Goal: Information Seeking & Learning: Learn about a topic

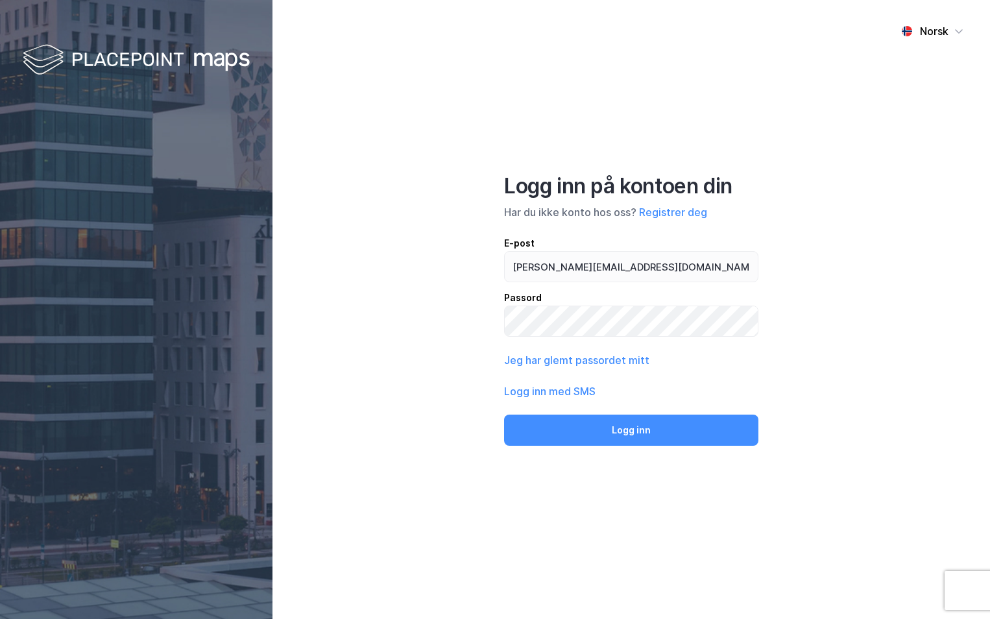
type input "[PERSON_NAME][EMAIL_ADDRESS][DOMAIN_NAME]"
click at [504, 415] on button "Logg inn" at bounding box center [631, 430] width 254 height 31
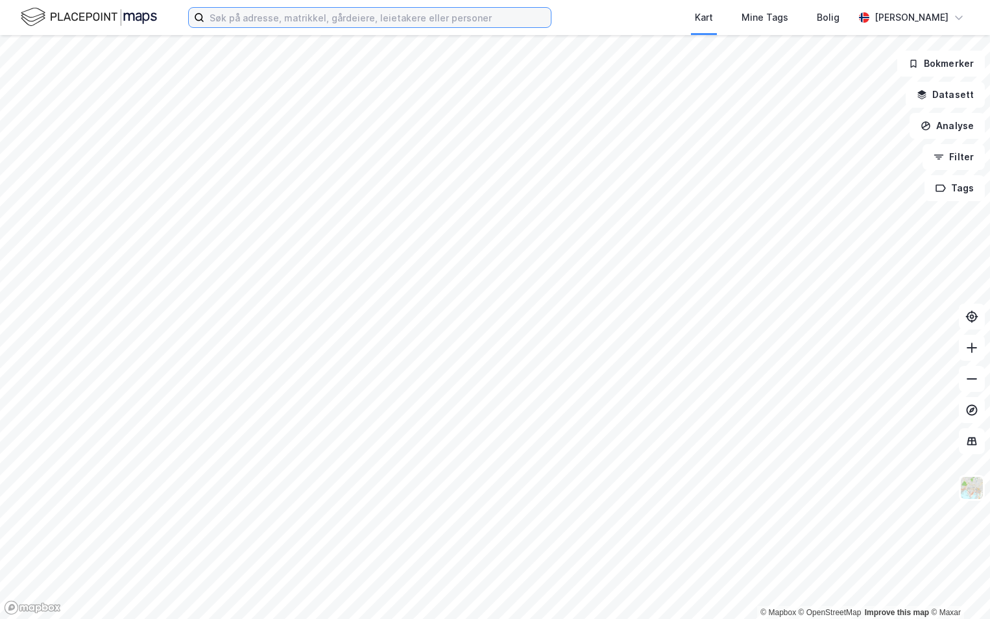
click at [290, 24] on input at bounding box center [377, 17] width 347 height 19
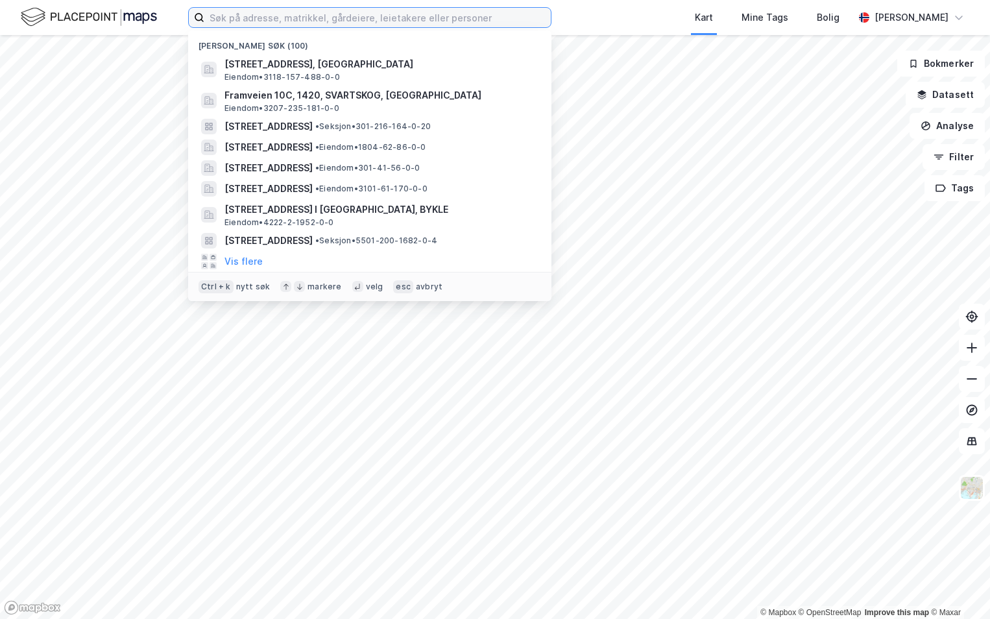
paste input "5056-48/98/0/0"
type input "5056-48/98/0/0"
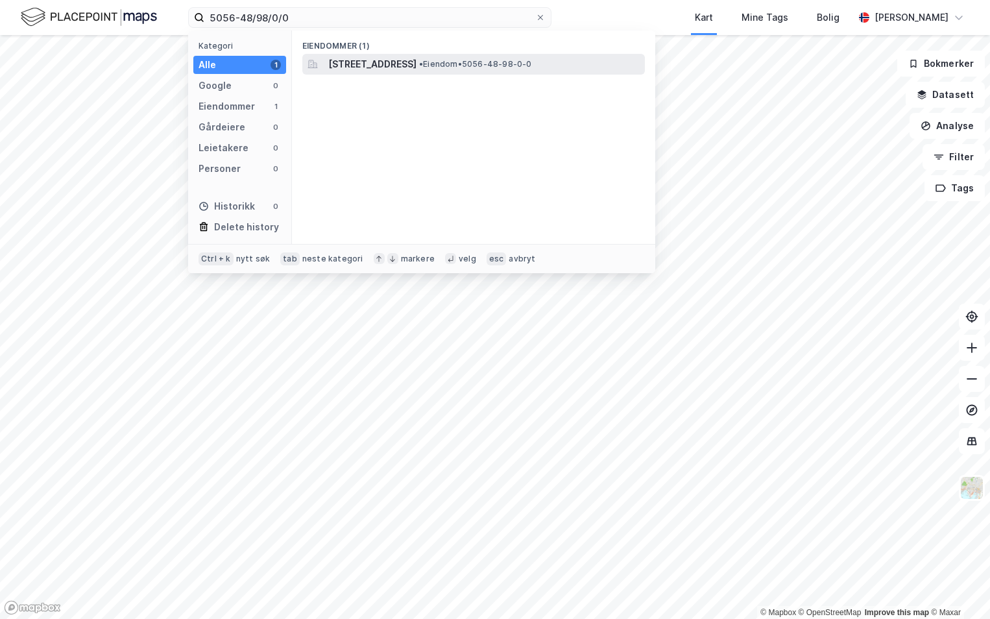
click at [394, 60] on span "[STREET_ADDRESS]" at bounding box center [372, 64] width 88 height 16
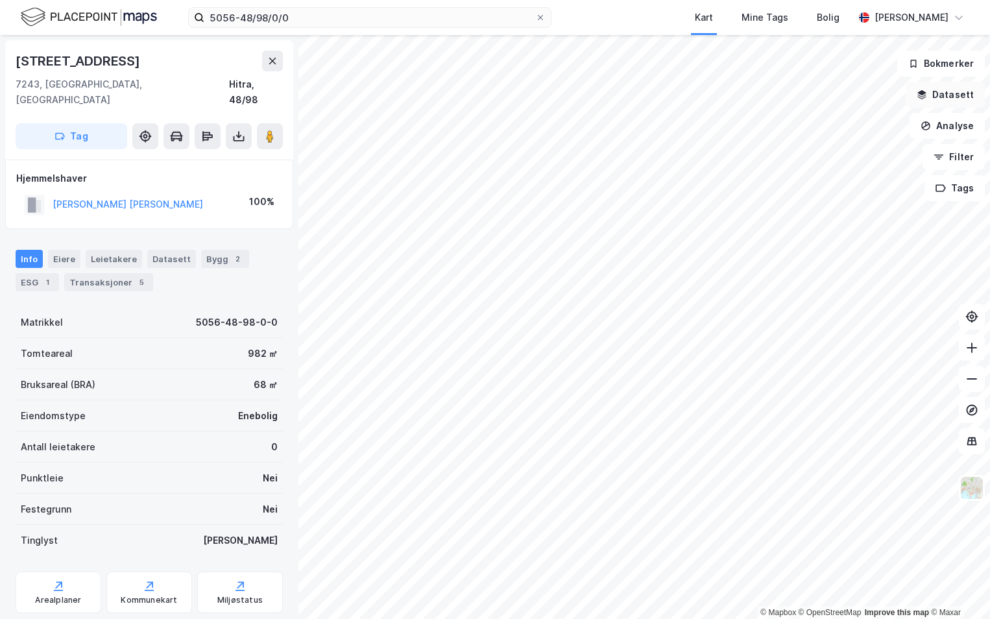
click at [955, 90] on button "Datasett" at bounding box center [945, 95] width 79 height 26
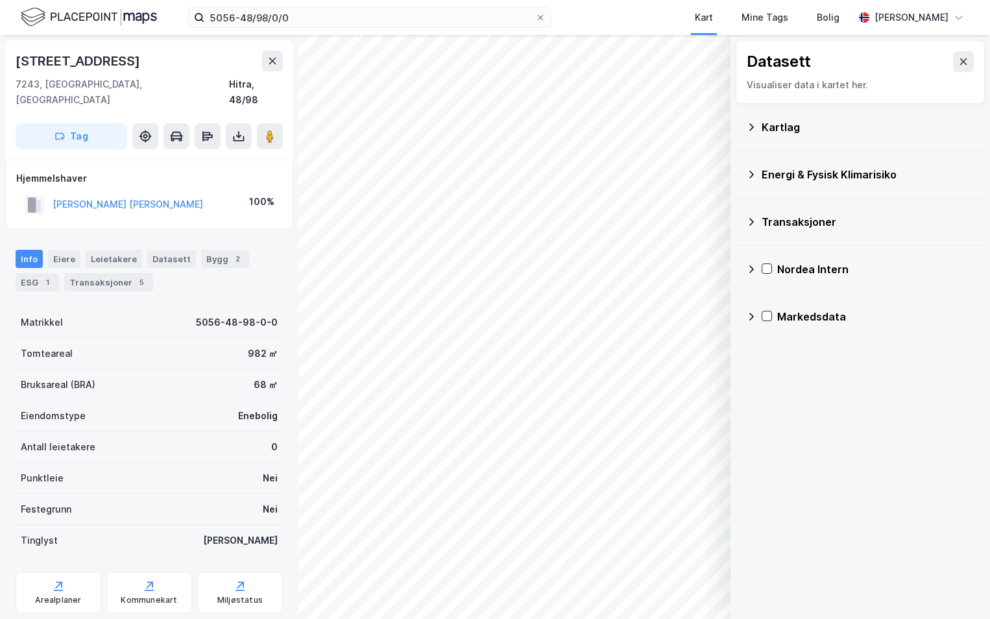
click at [773, 131] on div "Kartlag" at bounding box center [868, 127] width 213 height 16
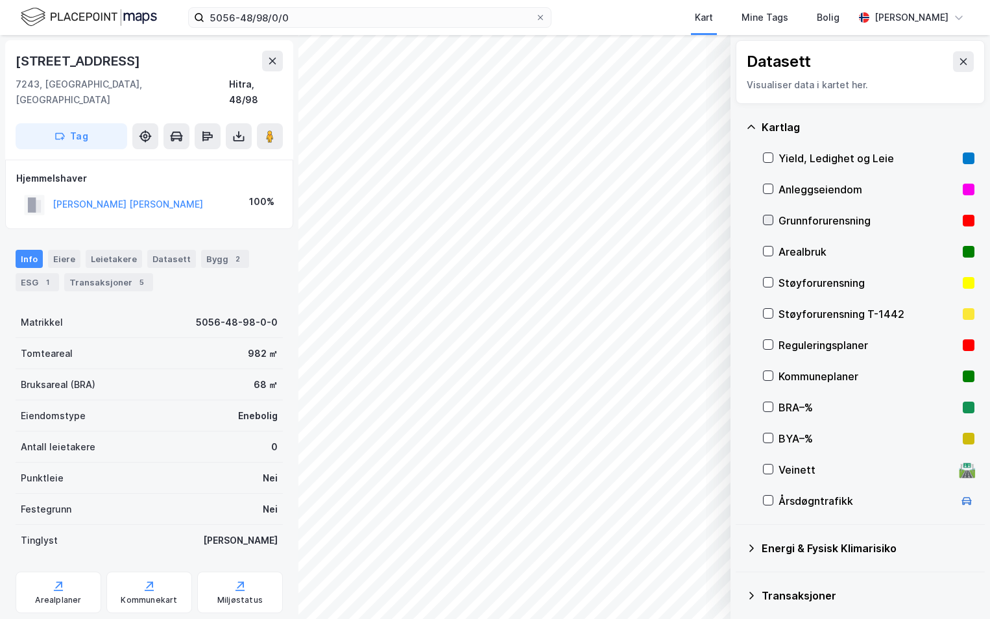
click at [766, 215] on div at bounding box center [768, 220] width 10 height 10
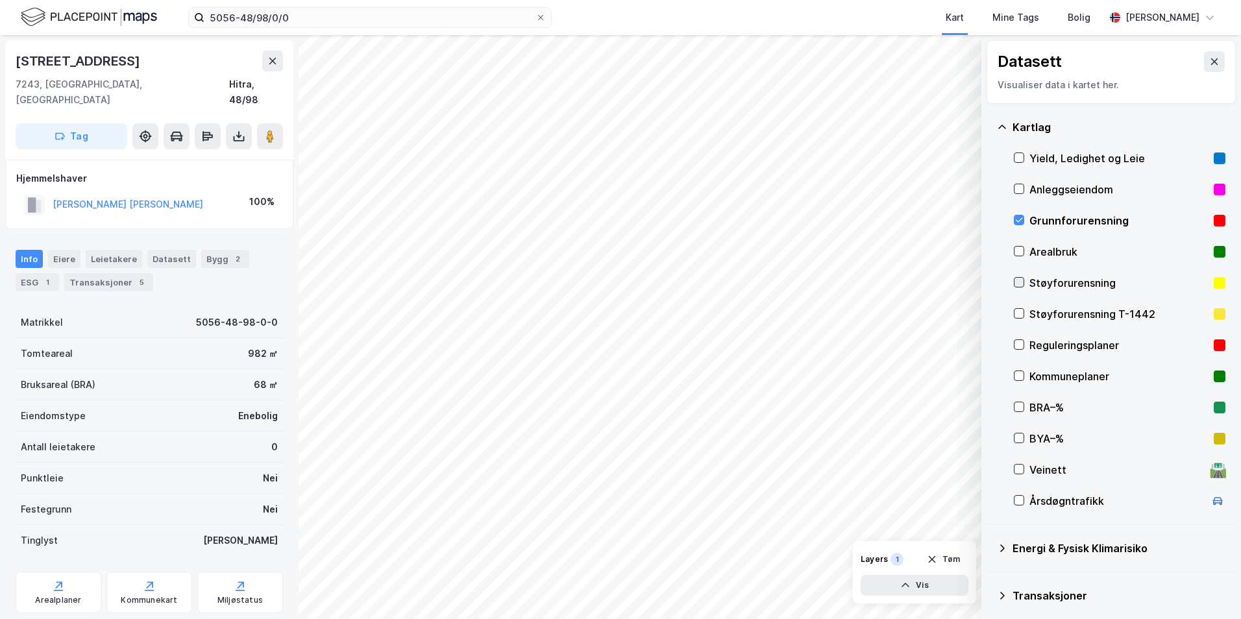
click at [990, 284] on icon at bounding box center [1018, 282] width 9 height 9
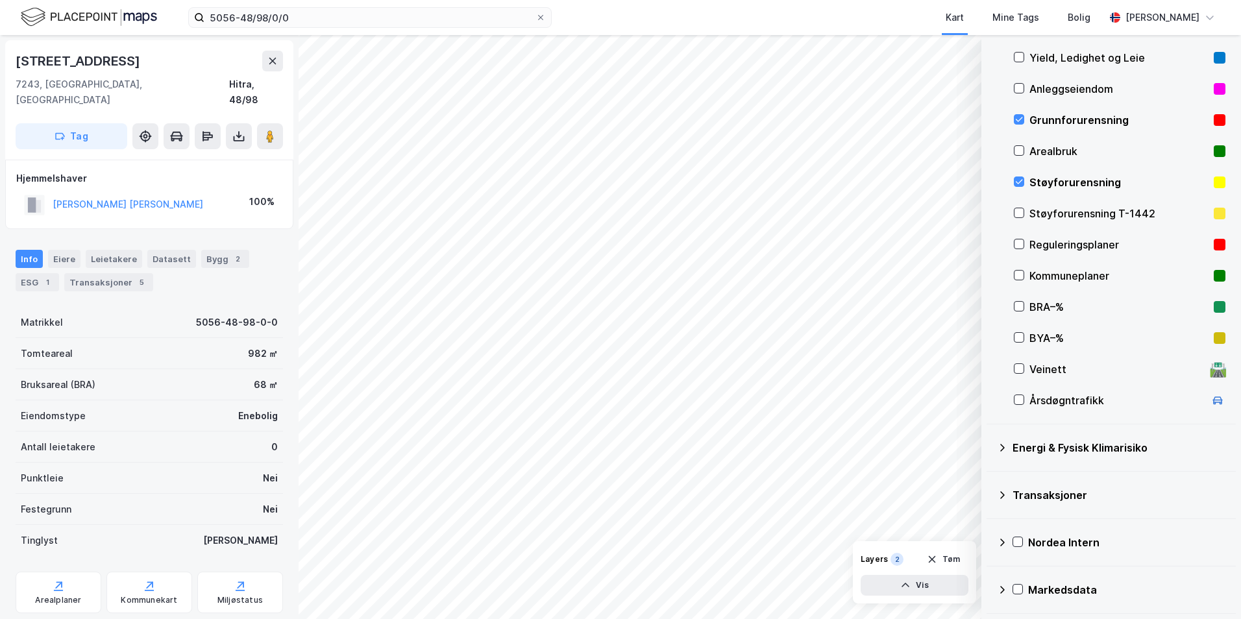
click at [990, 447] on icon at bounding box center [1002, 448] width 10 height 10
click at [990, 477] on icon at bounding box center [1034, 478] width 9 height 9
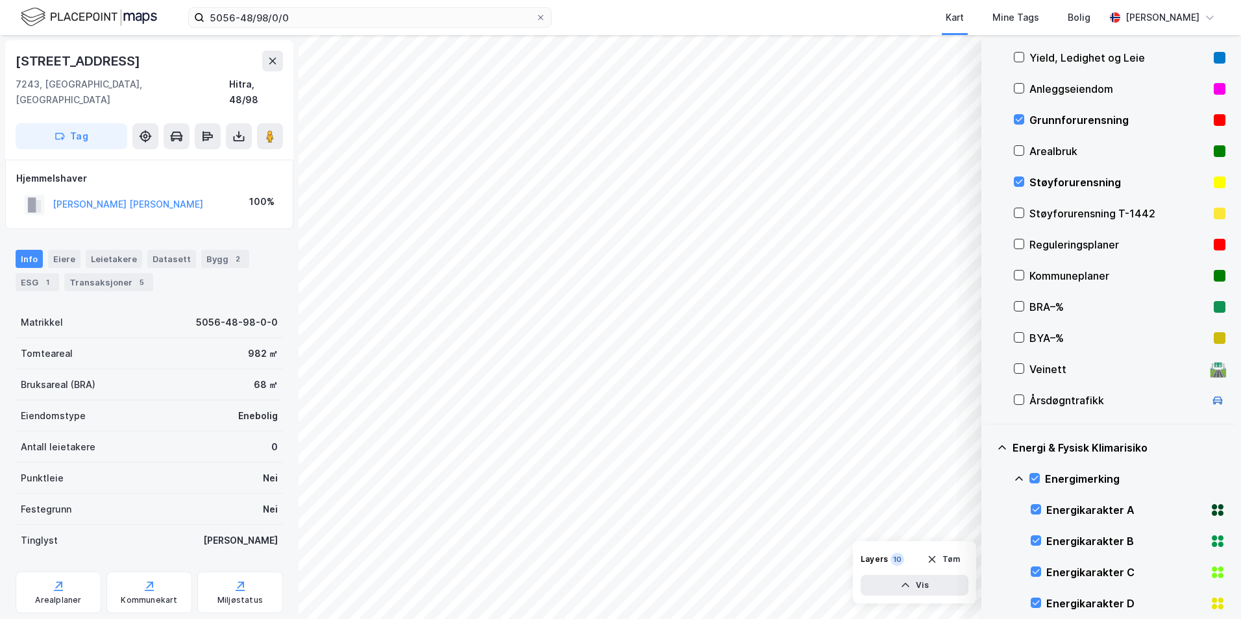
click at [990, 481] on icon at bounding box center [1019, 479] width 10 height 10
click at [990, 541] on icon at bounding box center [1034, 540] width 9 height 9
click at [990, 541] on icon at bounding box center [1019, 541] width 10 height 10
click at [990, 572] on icon at bounding box center [1034, 571] width 9 height 9
click at [990, 571] on icon at bounding box center [1019, 572] width 8 height 5
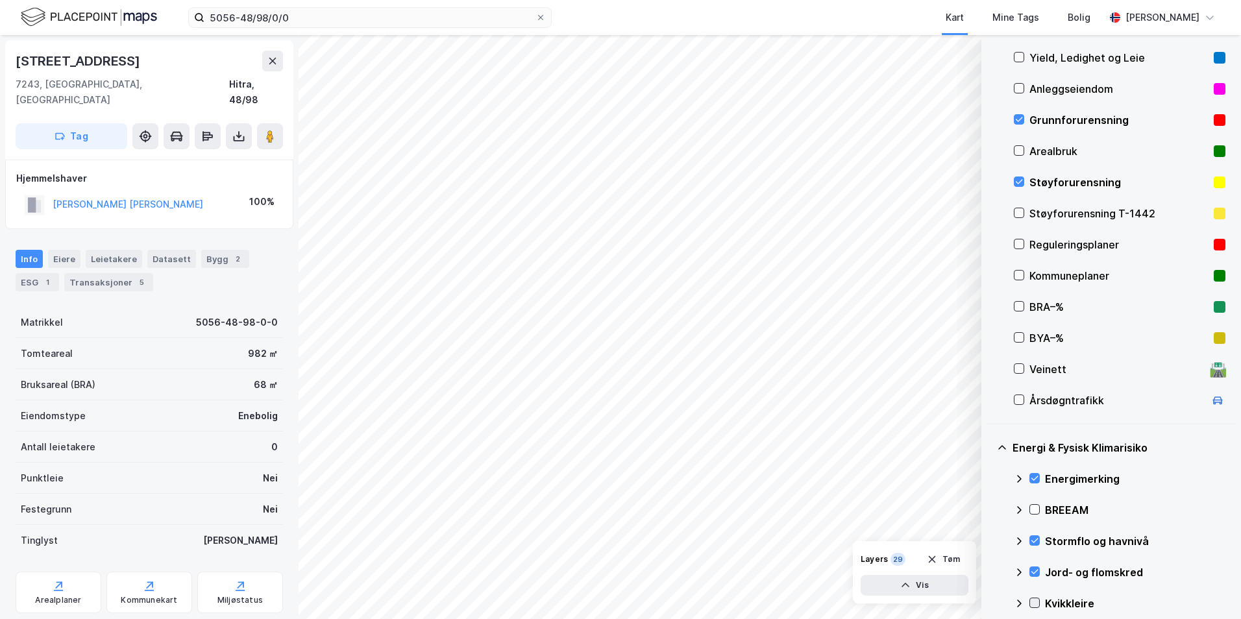
click at [990, 600] on icon at bounding box center [1034, 602] width 9 height 9
click at [990, 602] on icon at bounding box center [1019, 603] width 10 height 10
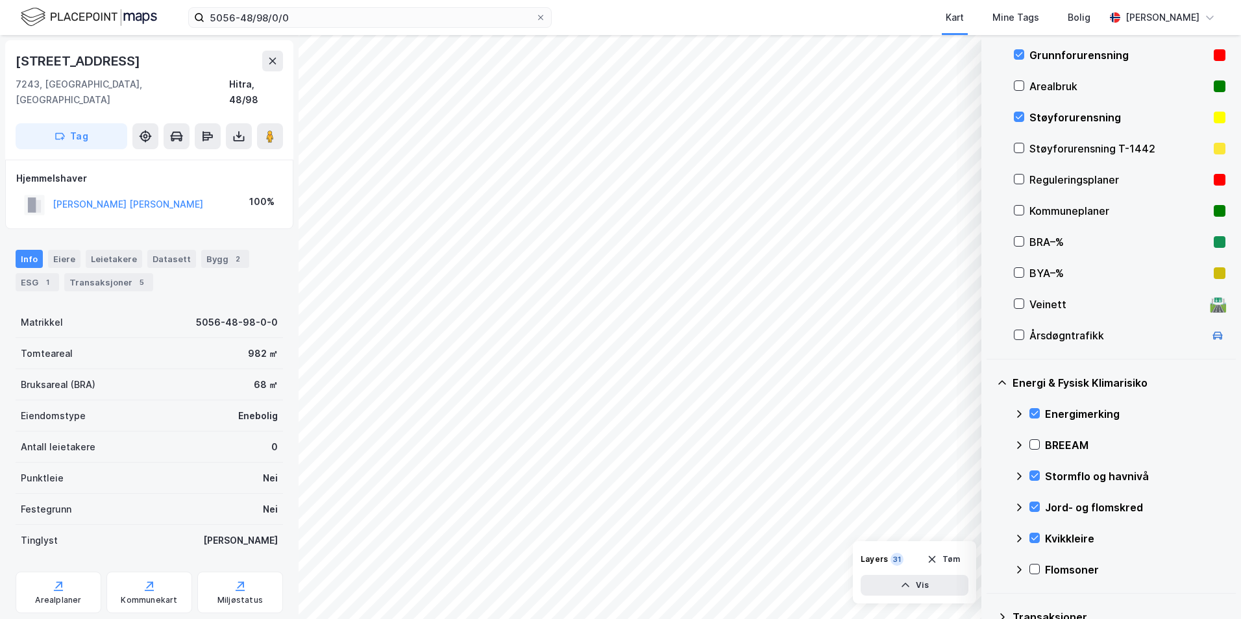
scroll to position [288, 0]
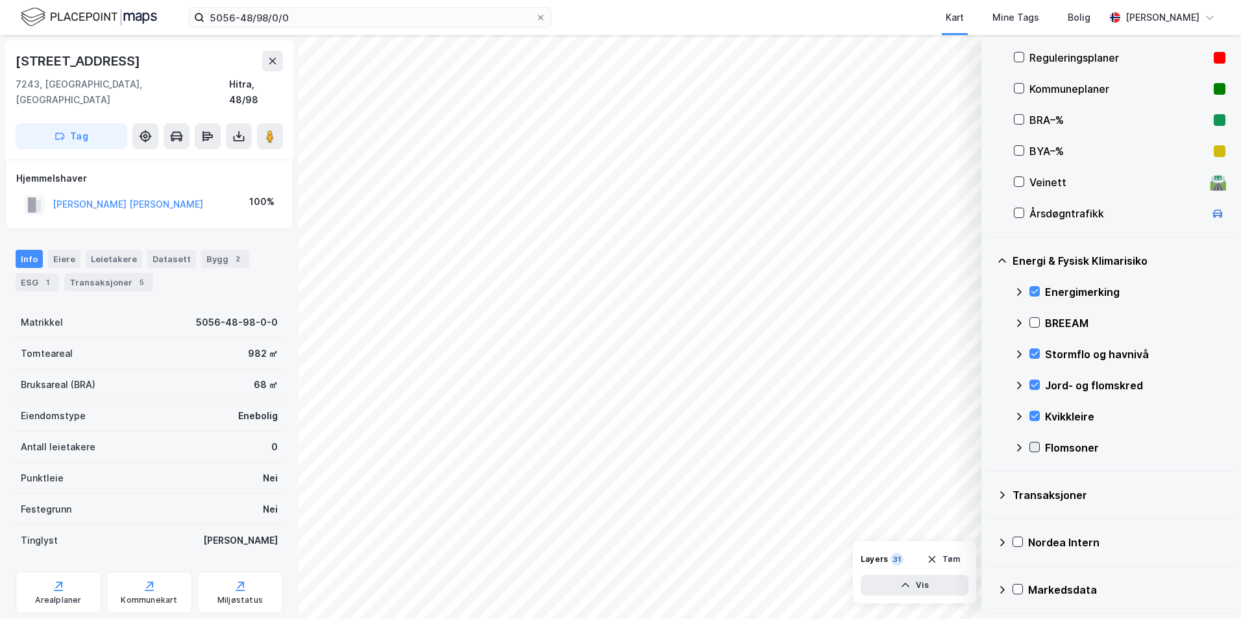
click at [990, 445] on icon at bounding box center [1034, 447] width 9 height 9
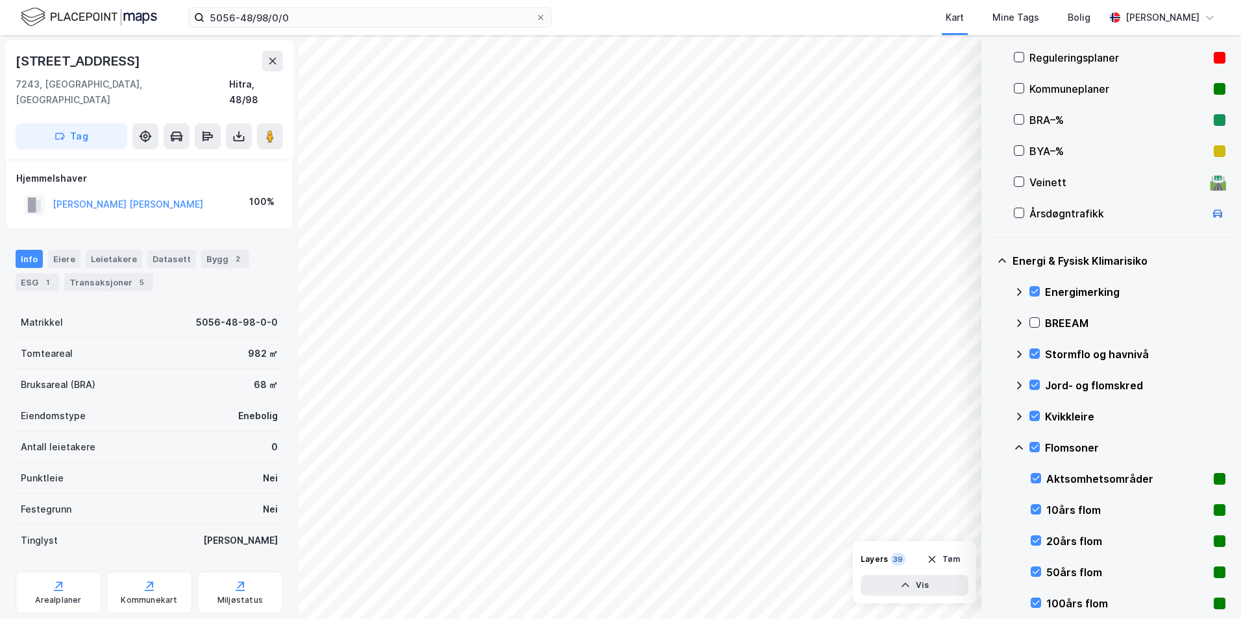
click at [990, 447] on icon at bounding box center [1019, 448] width 10 height 10
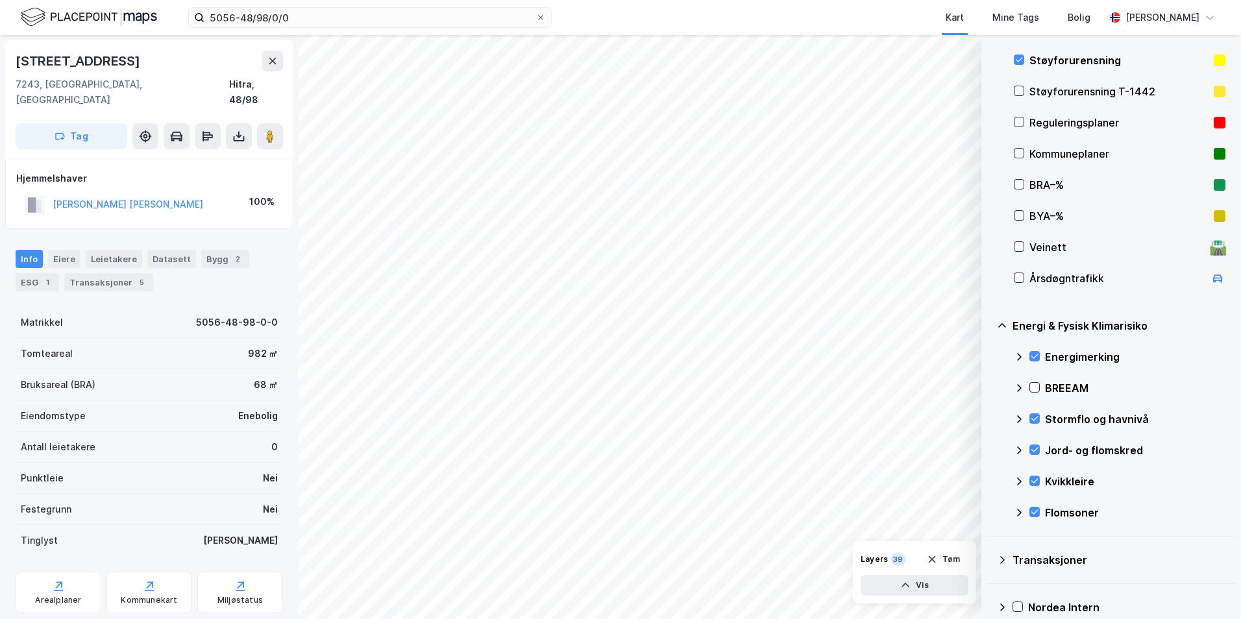
scroll to position [158, 0]
